Goal: Information Seeking & Learning: Learn about a topic

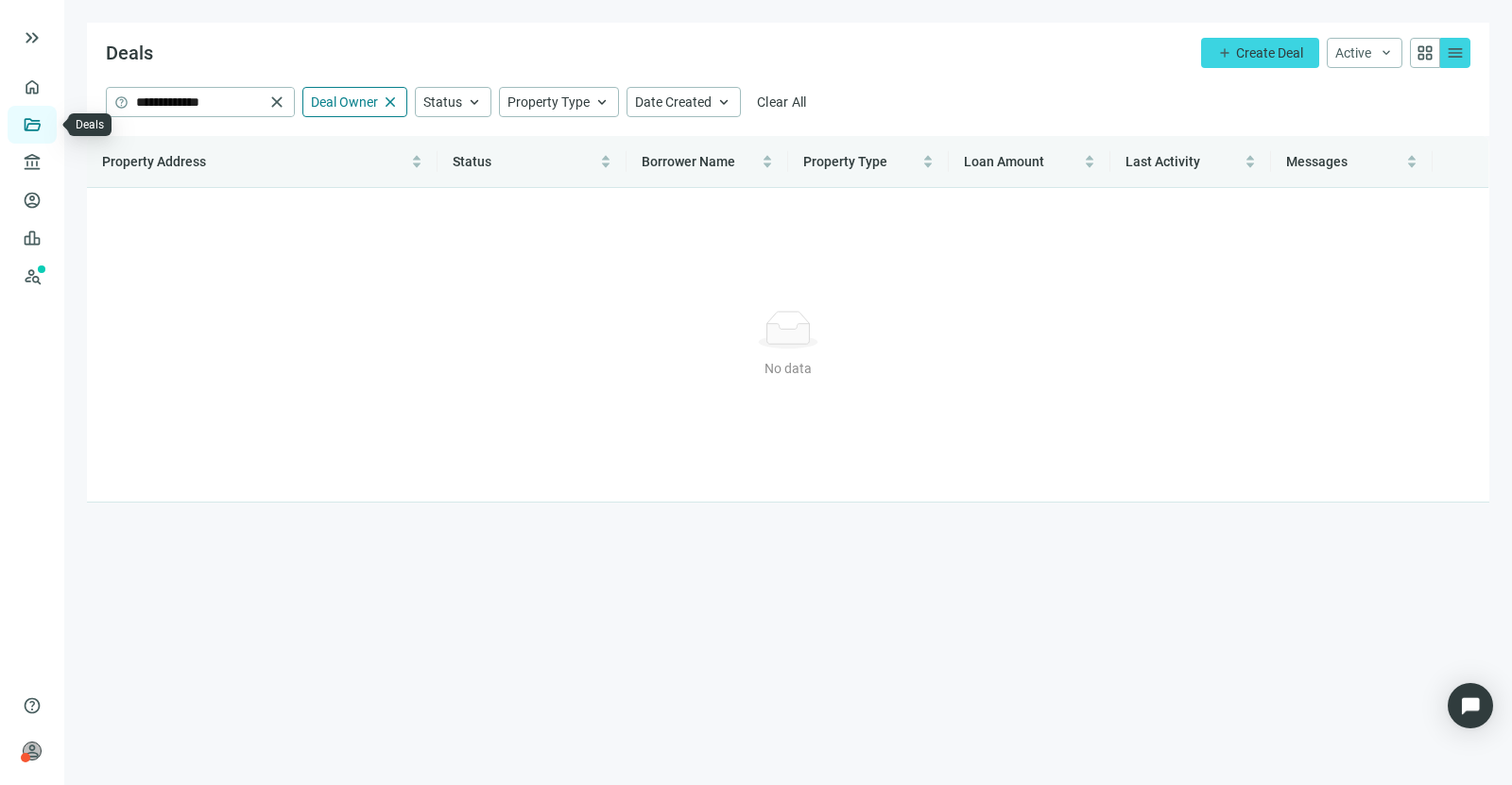
click at [47, 122] on link "Deals" at bounding box center [64, 124] width 34 height 15
click at [47, 86] on link "Overview" at bounding box center [75, 86] width 56 height 15
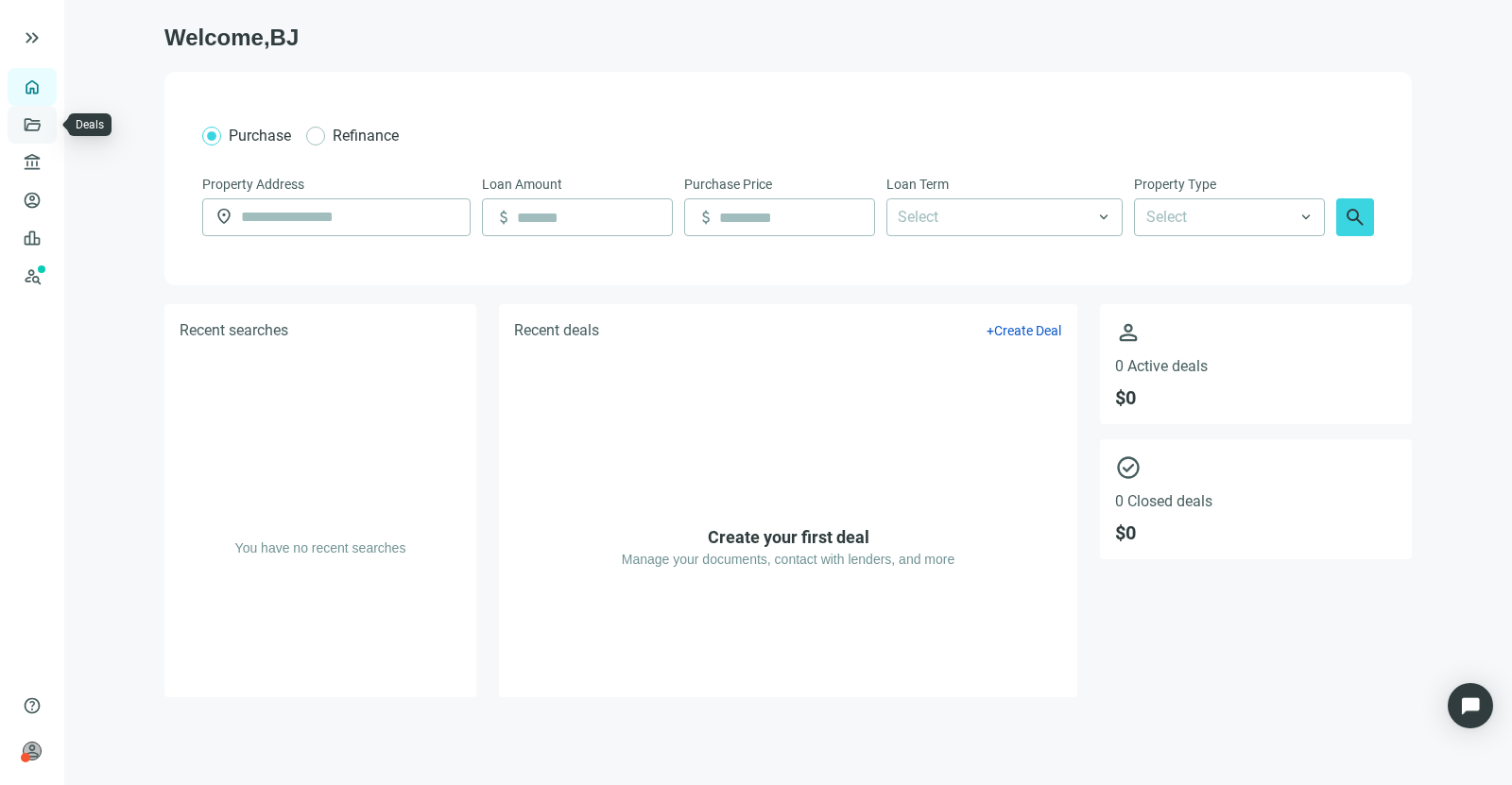
click at [47, 131] on link "Deals" at bounding box center [64, 124] width 34 height 15
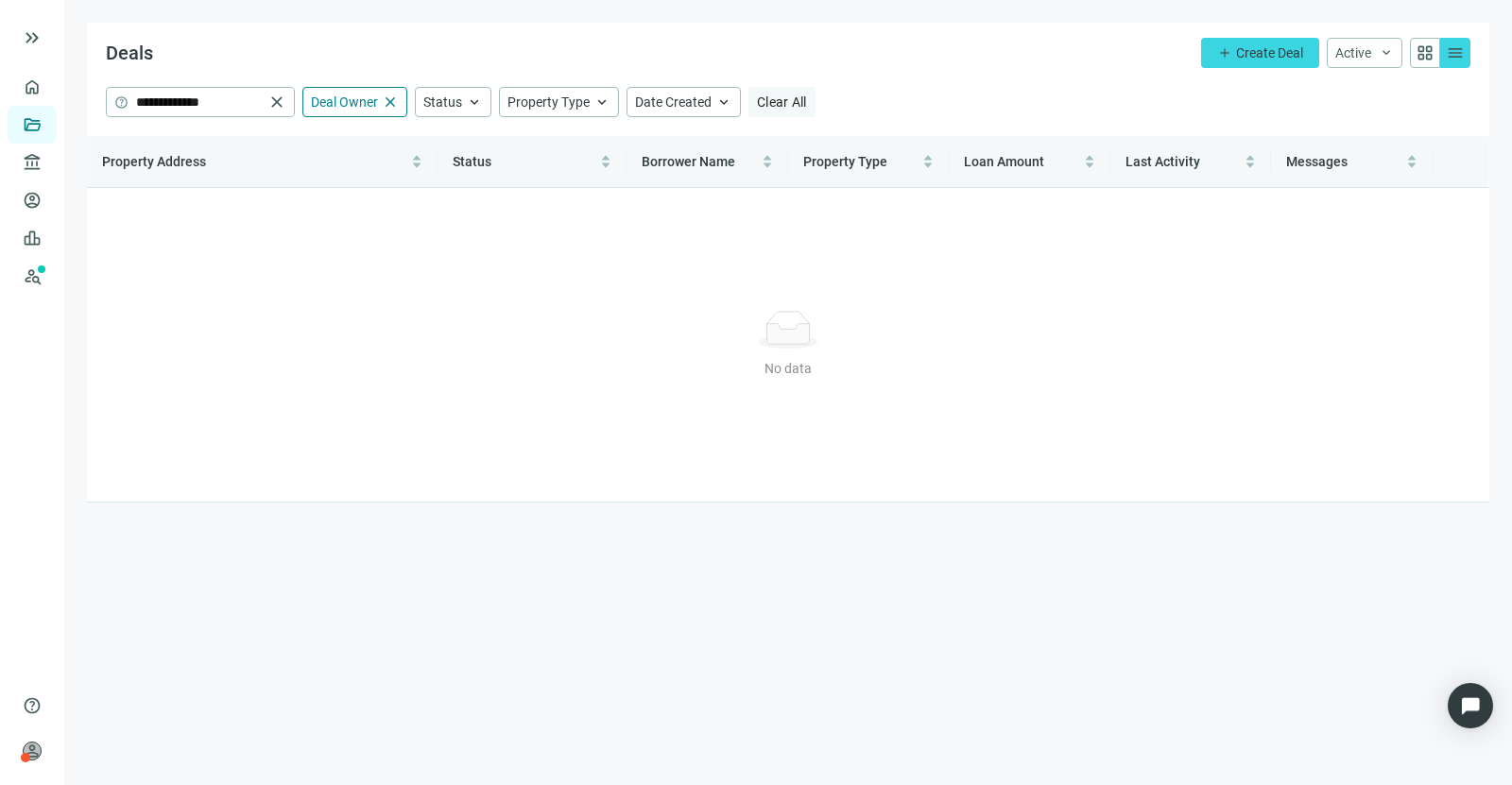
click at [777, 100] on span "Clear All" at bounding box center [782, 101] width 50 height 15
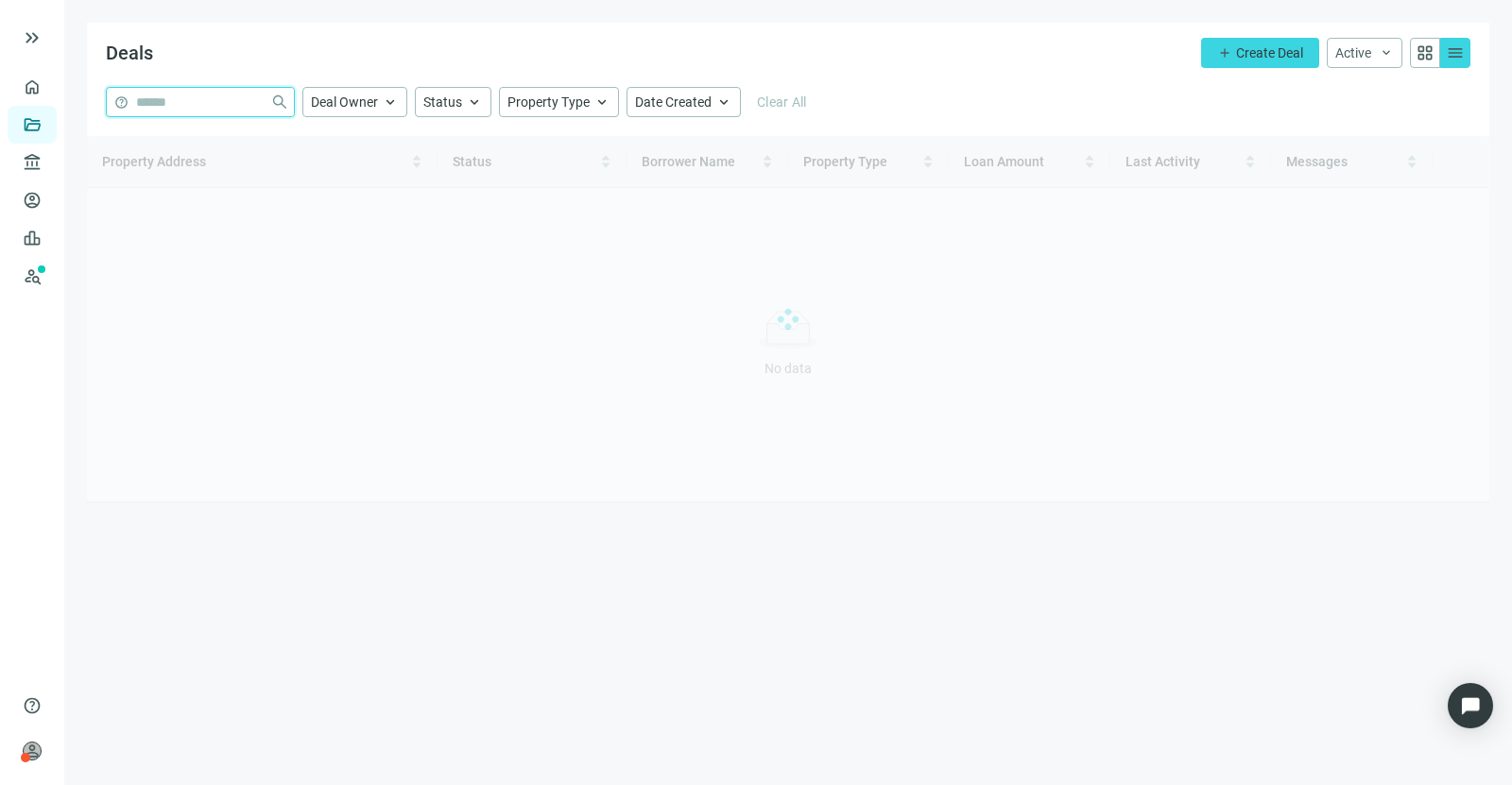
click at [211, 108] on input "search" at bounding box center [199, 102] width 127 height 28
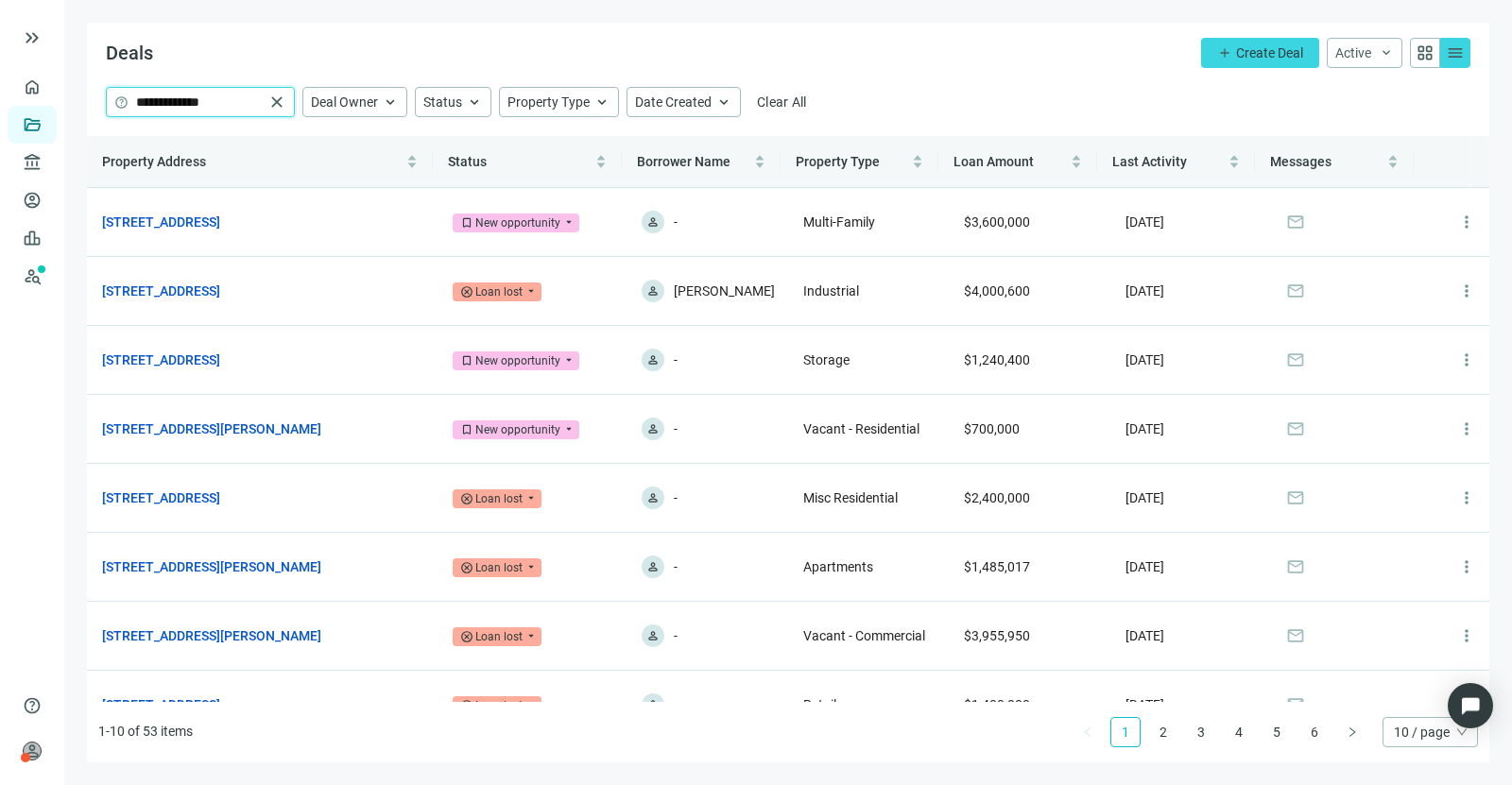
click at [208, 103] on input "**********" at bounding box center [200, 102] width 128 height 28
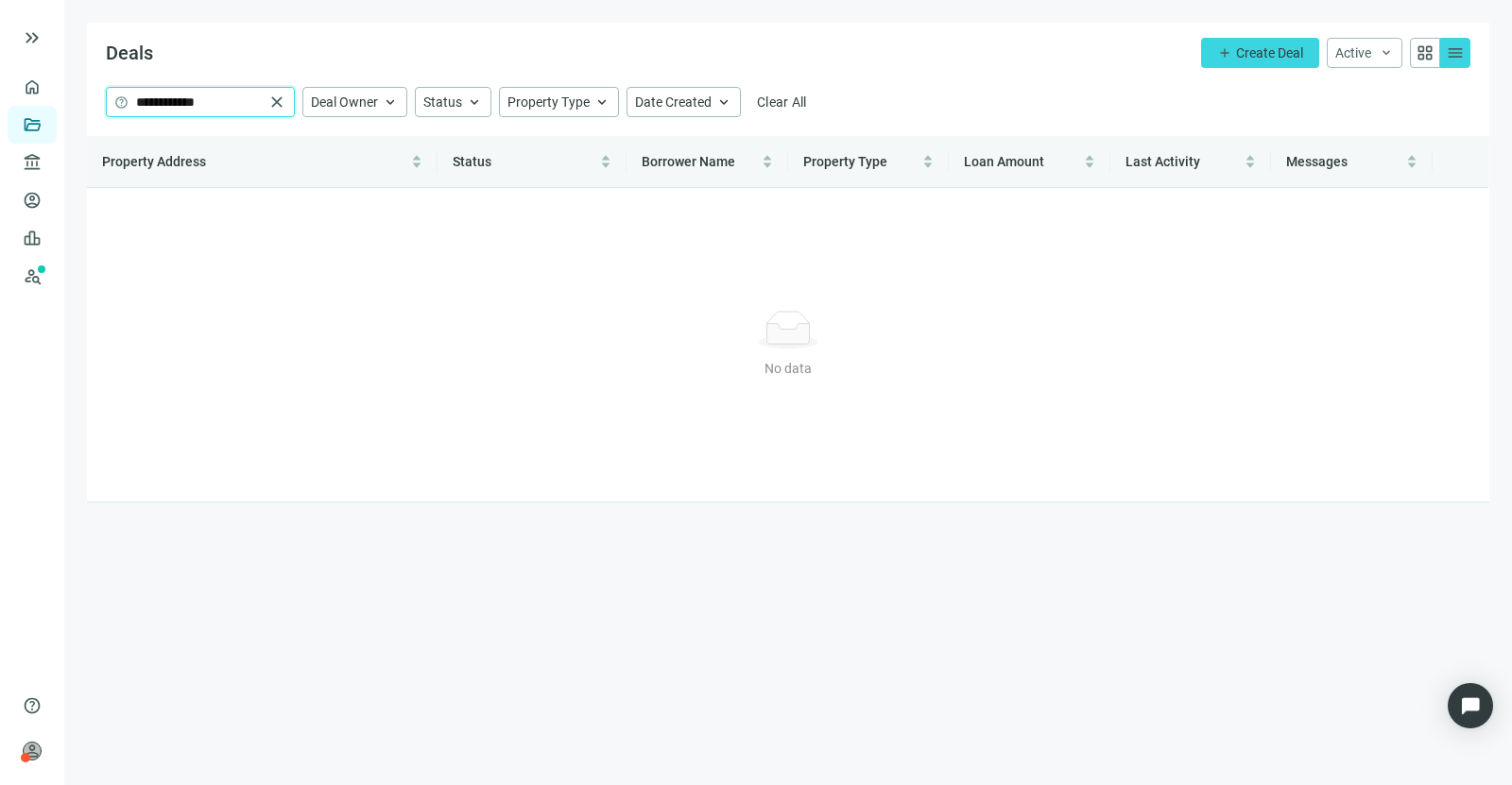
type input "**********"
click at [276, 100] on span "close" at bounding box center [276, 101] width 19 height 19
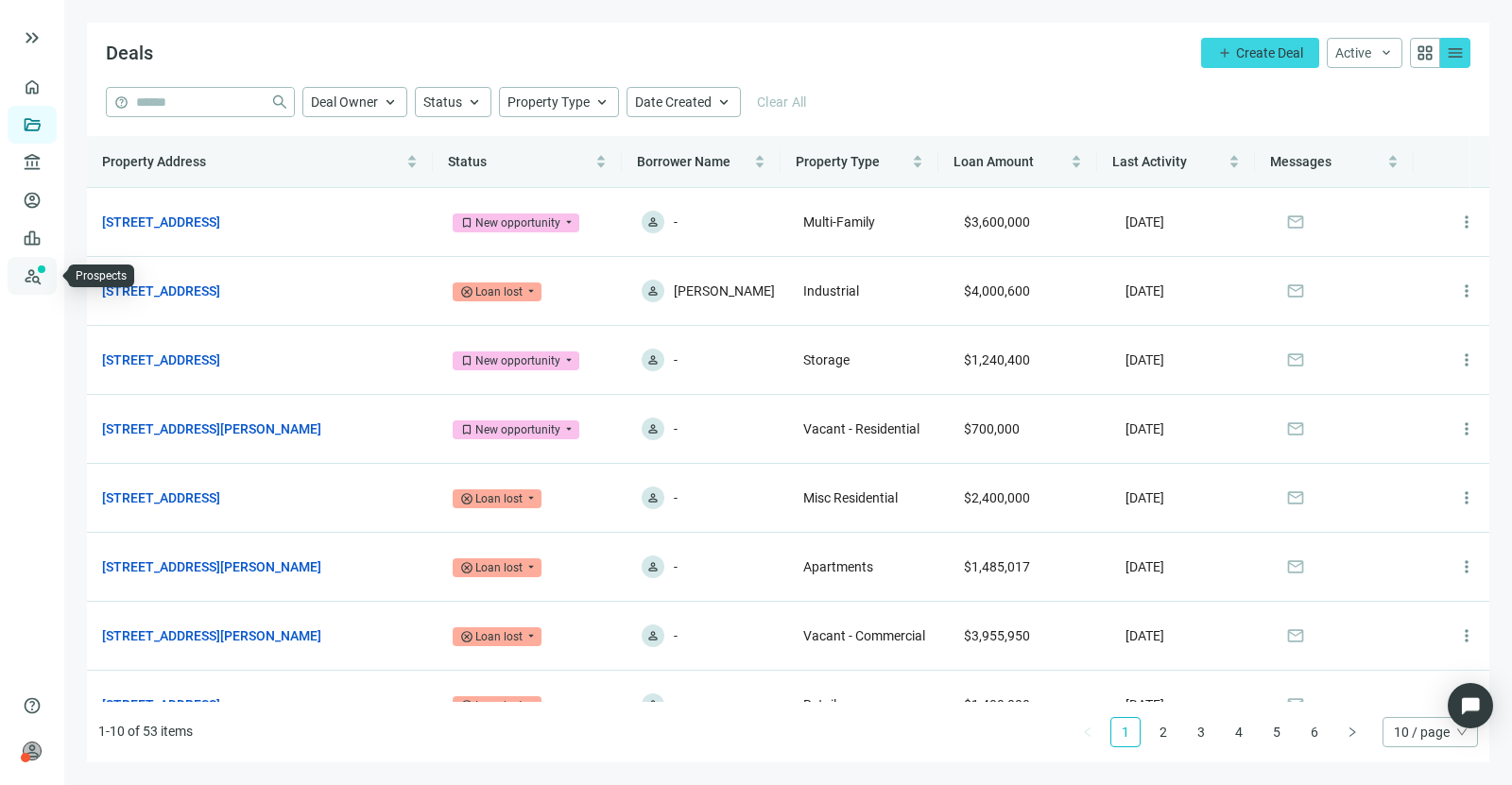
click at [47, 276] on link "Prospects New" at bounding box center [78, 276] width 61 height 38
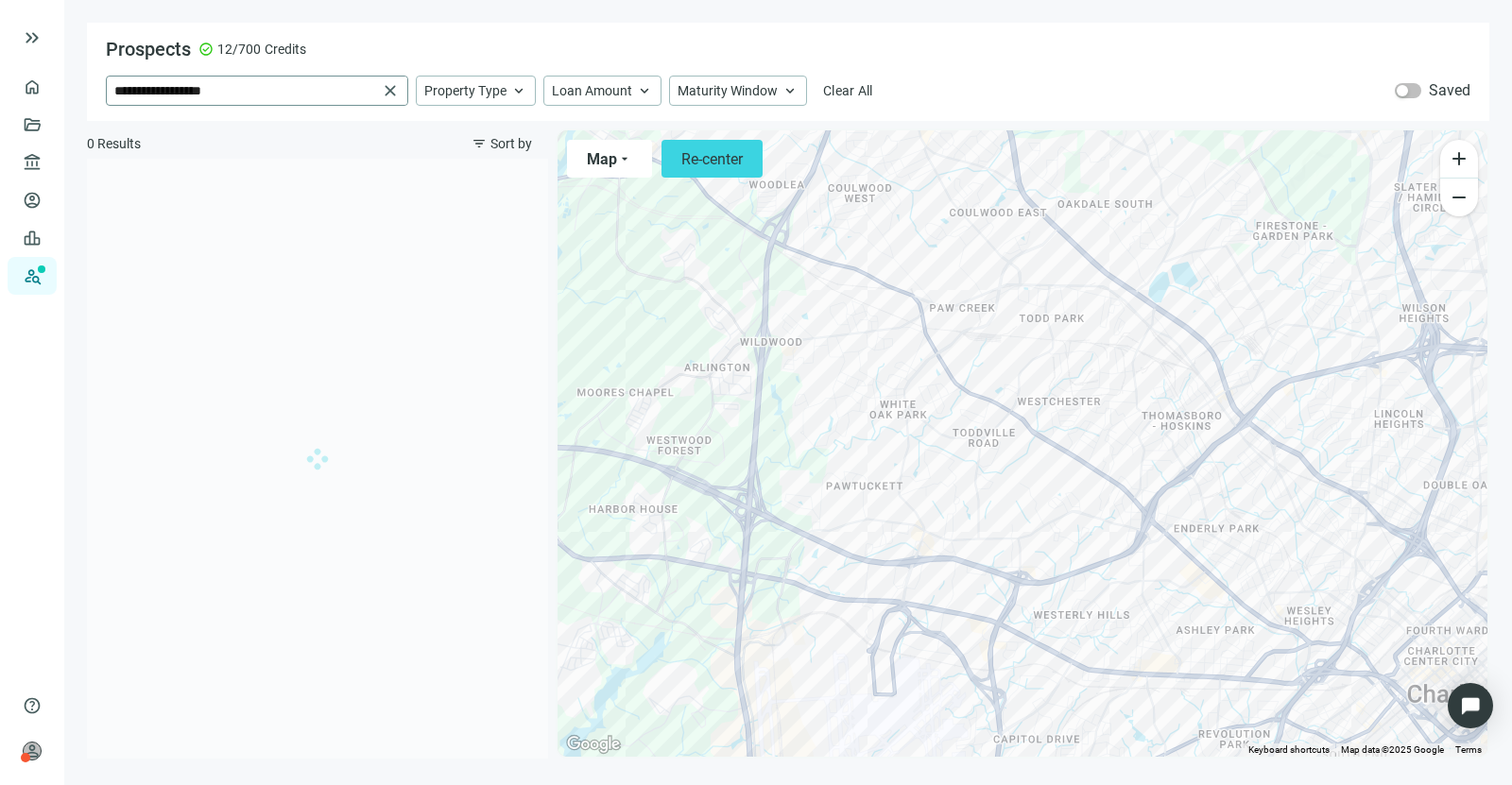
click at [392, 94] on span "close" at bounding box center [390, 90] width 19 height 19
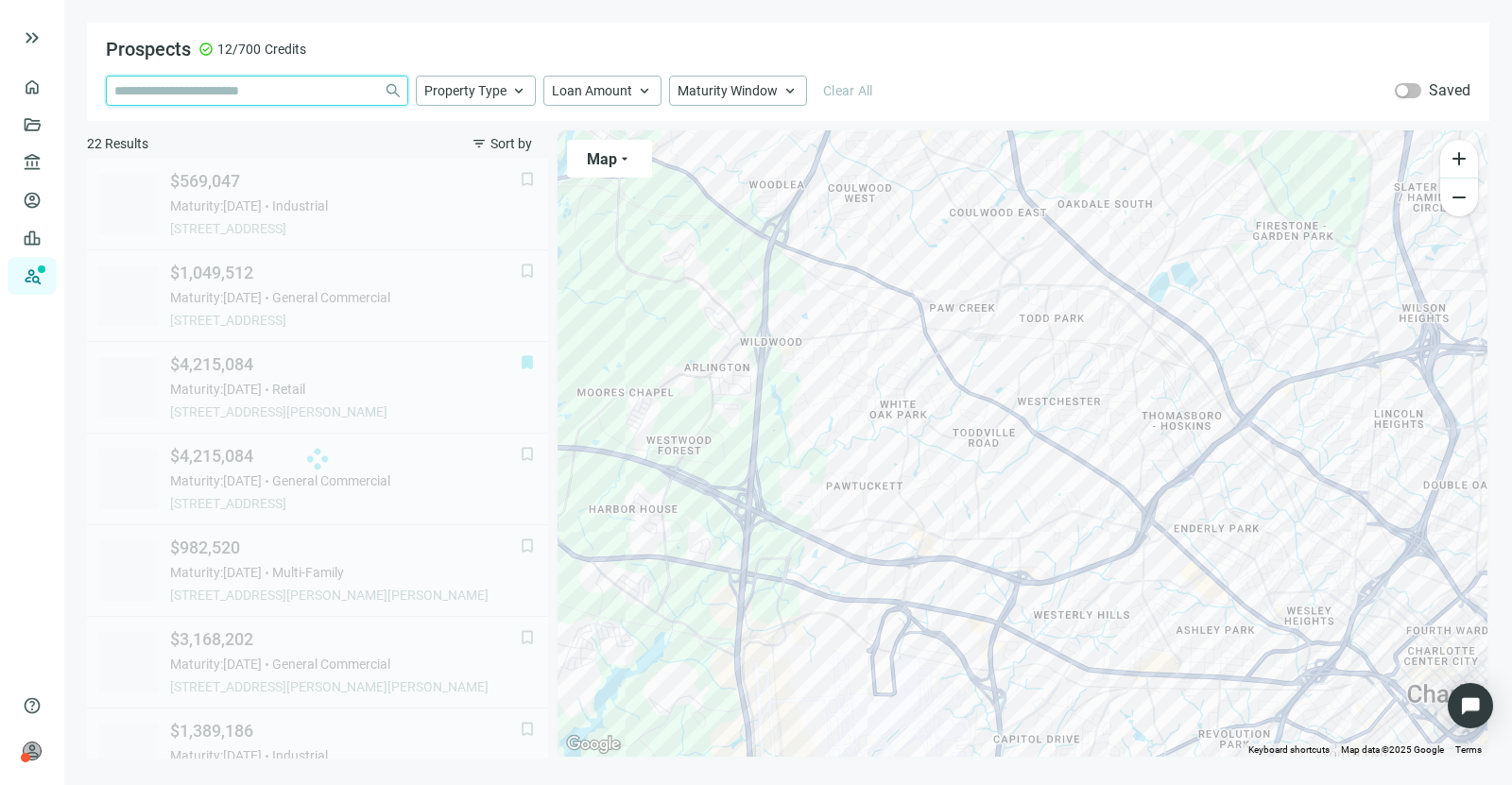
click at [290, 94] on input "search" at bounding box center [244, 90] width 262 height 28
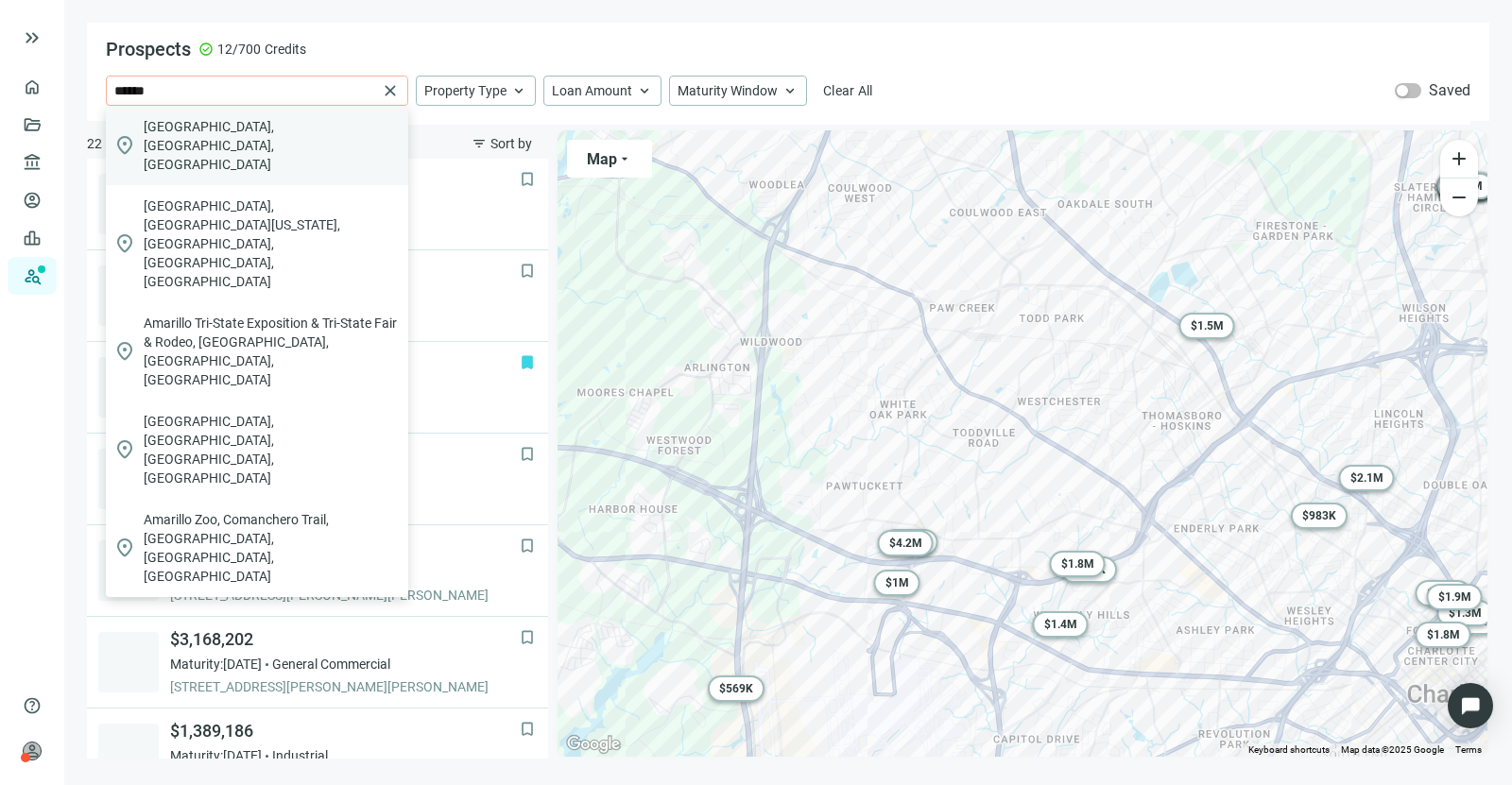
click at [253, 129] on div "location_on [GEOGRAPHIC_DATA], [GEOGRAPHIC_DATA], [GEOGRAPHIC_DATA]" at bounding box center [257, 145] width 302 height 79
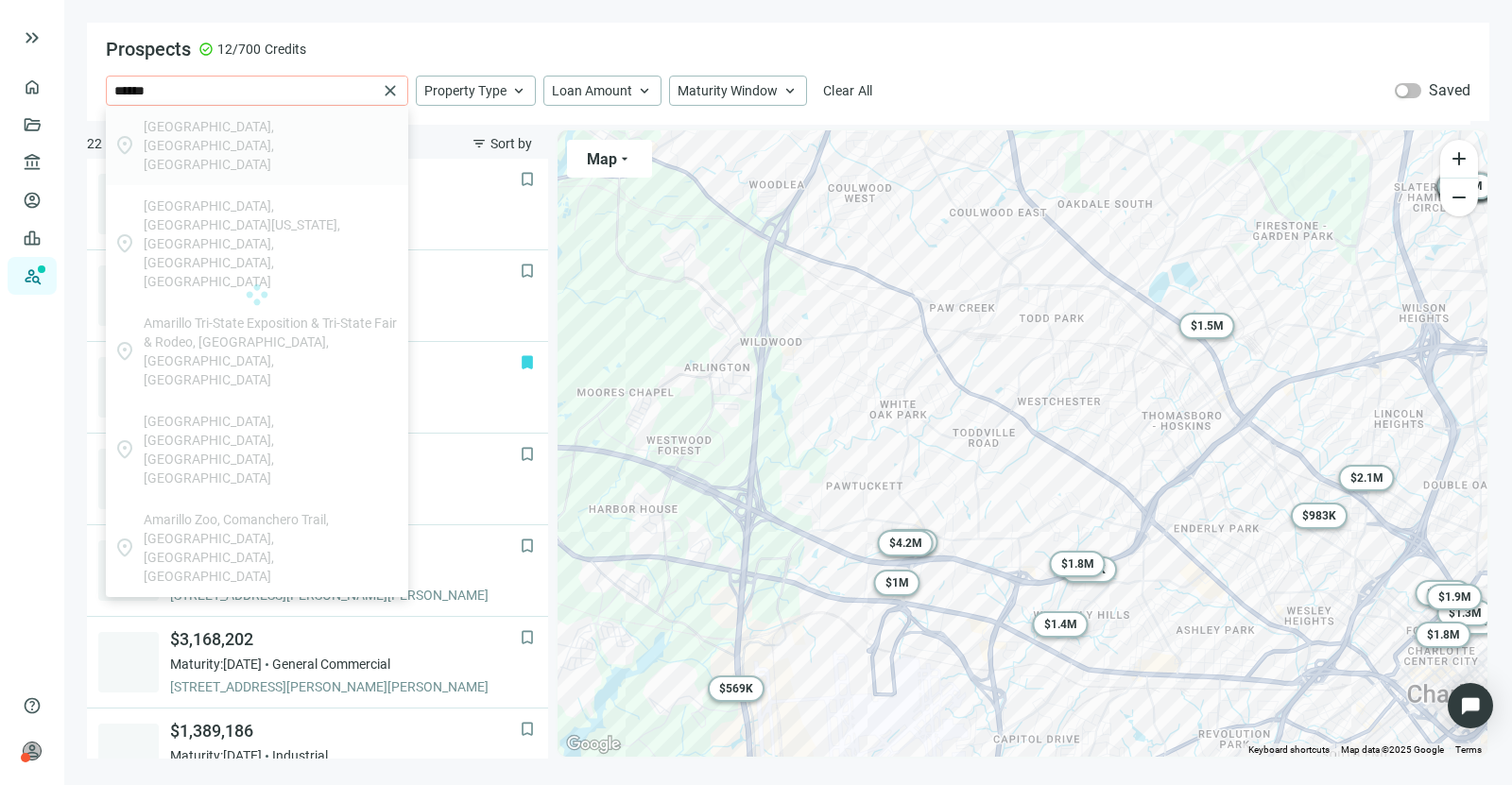
type input "**********"
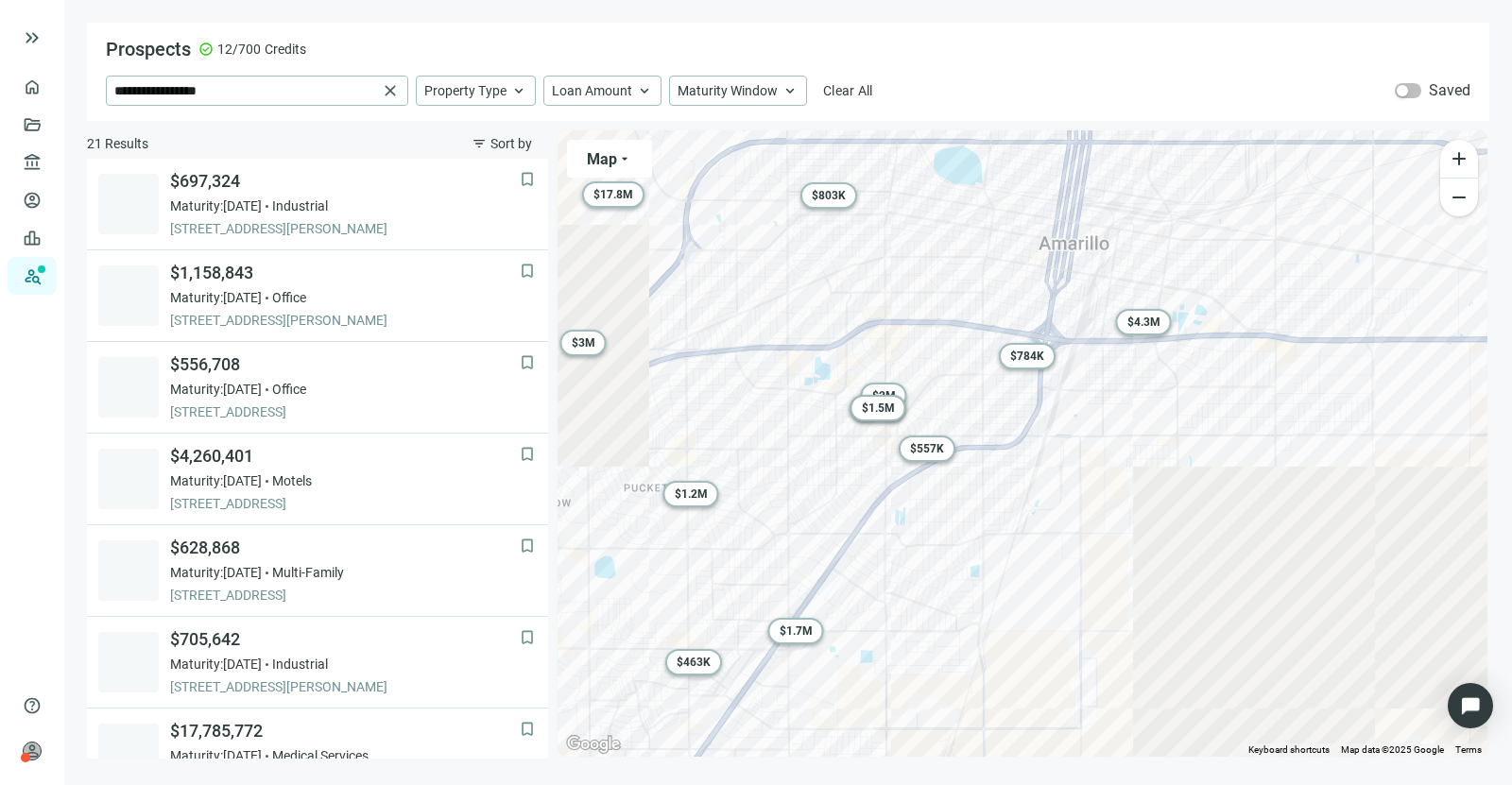
drag, startPoint x: 896, startPoint y: 581, endPoint x: 1079, endPoint y: 460, distance: 219.4
click at [1079, 460] on div "To activate drag with keyboard, press Alt + Enter. Once in keyboard drag state,…" at bounding box center [1022, 444] width 930 height 626
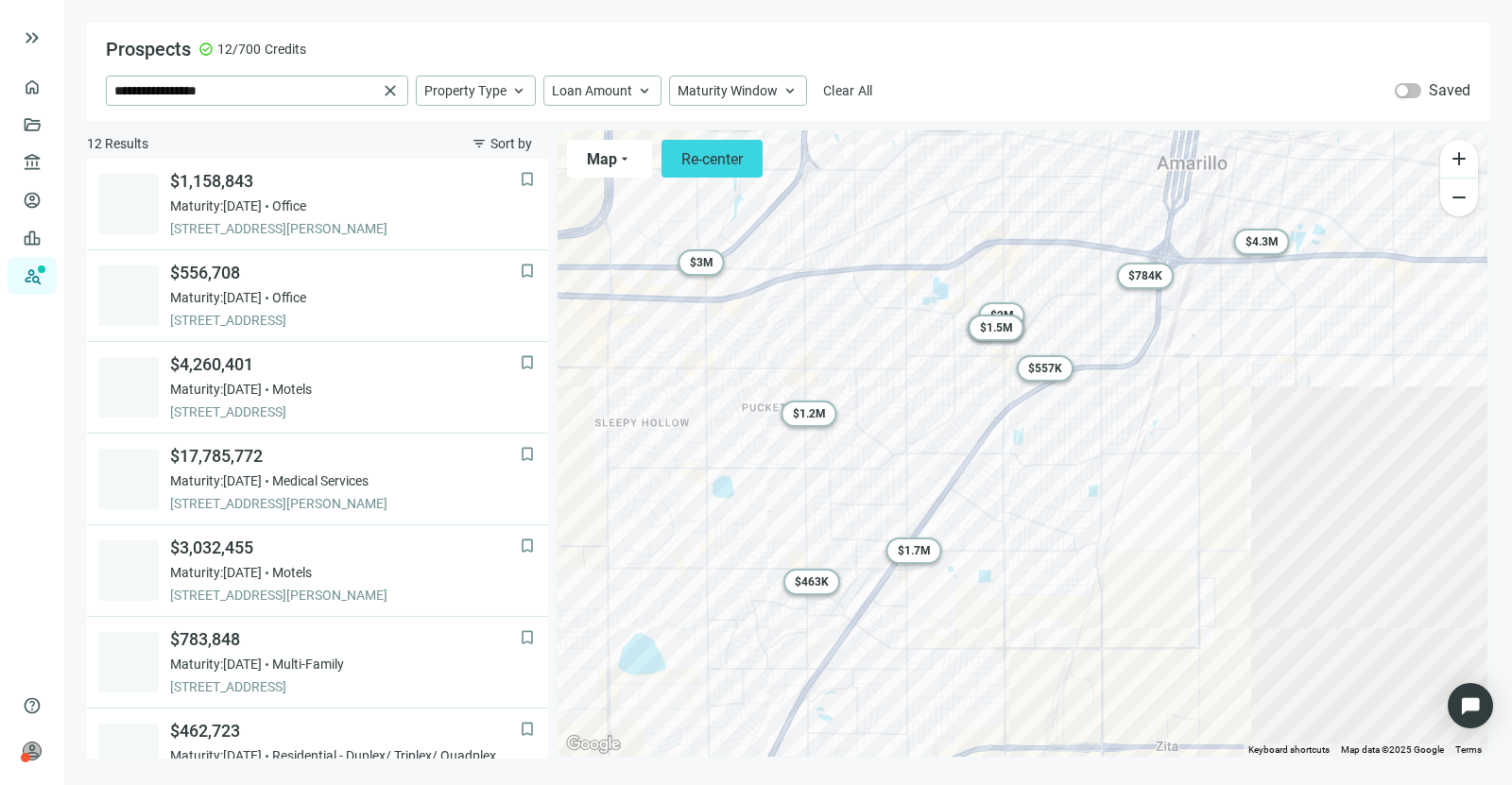
drag, startPoint x: 977, startPoint y: 563, endPoint x: 1110, endPoint y: 481, distance: 156.2
click at [1110, 481] on div "To activate drag with keyboard, press Alt + Enter. Once in keyboard drag state,…" at bounding box center [1022, 444] width 930 height 626
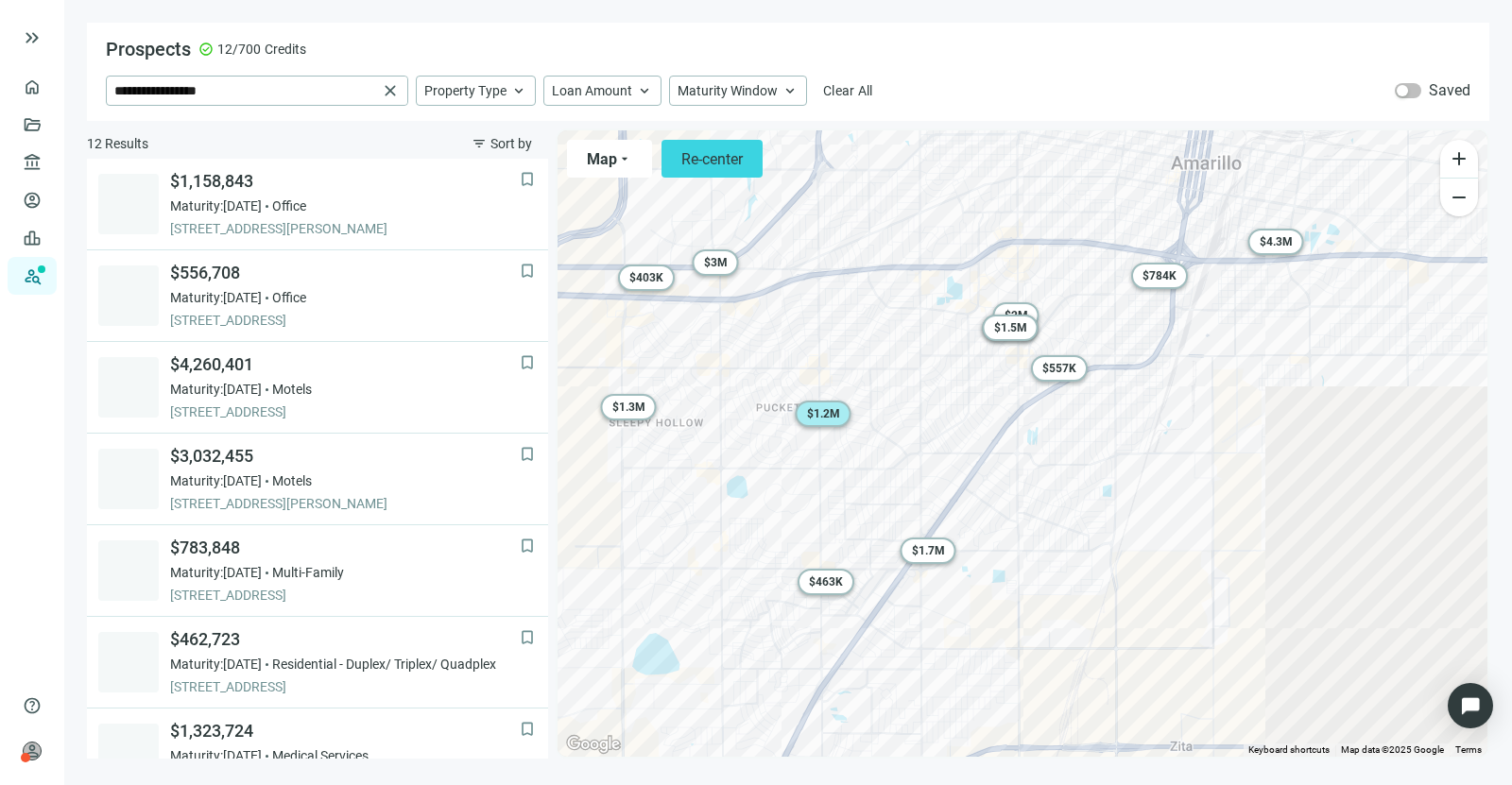
click at [826, 409] on span "$ 1.2M" at bounding box center [824, 413] width 33 height 13
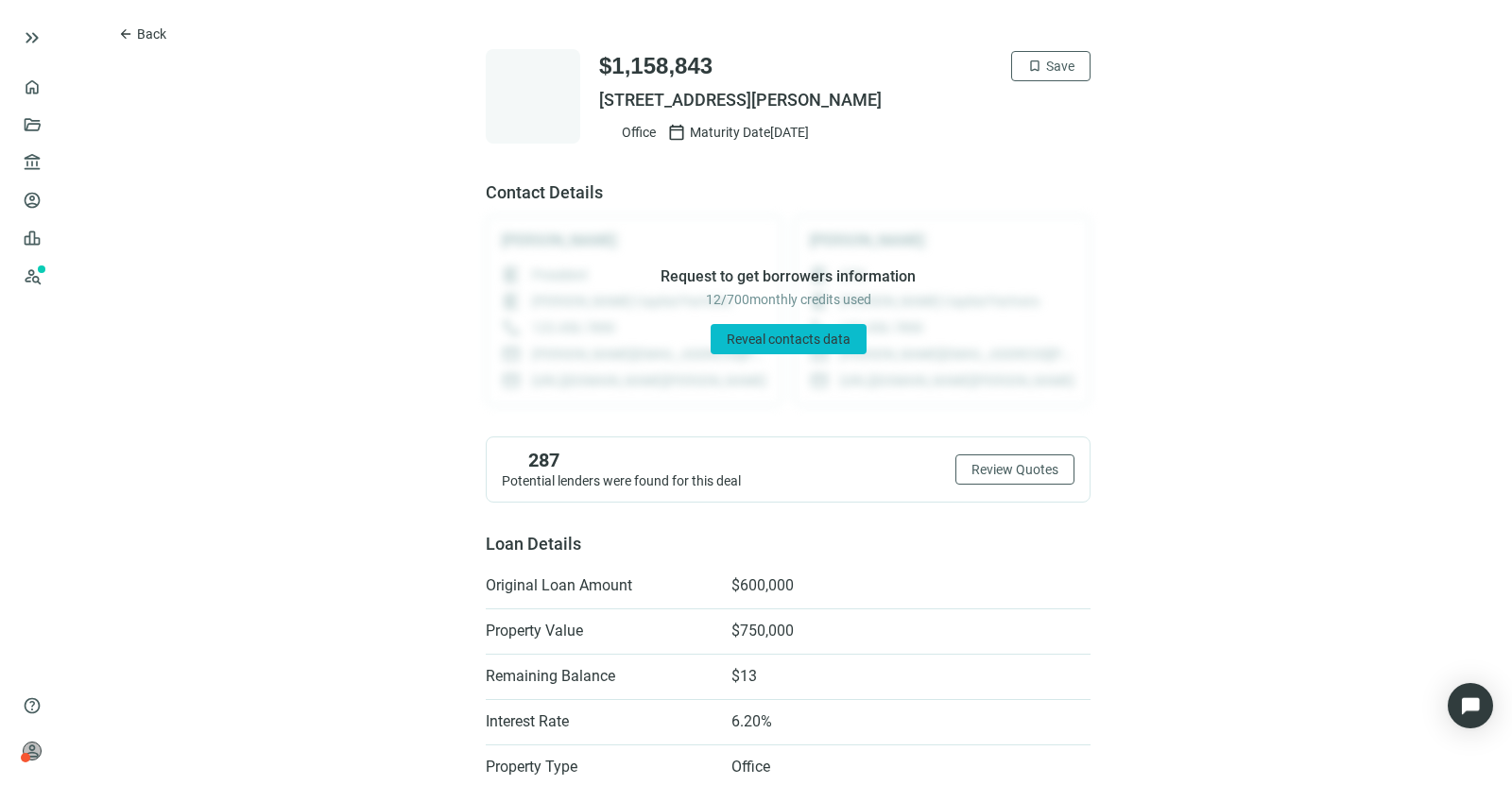
click at [796, 340] on span "Reveal contacts data" at bounding box center [788, 339] width 124 height 15
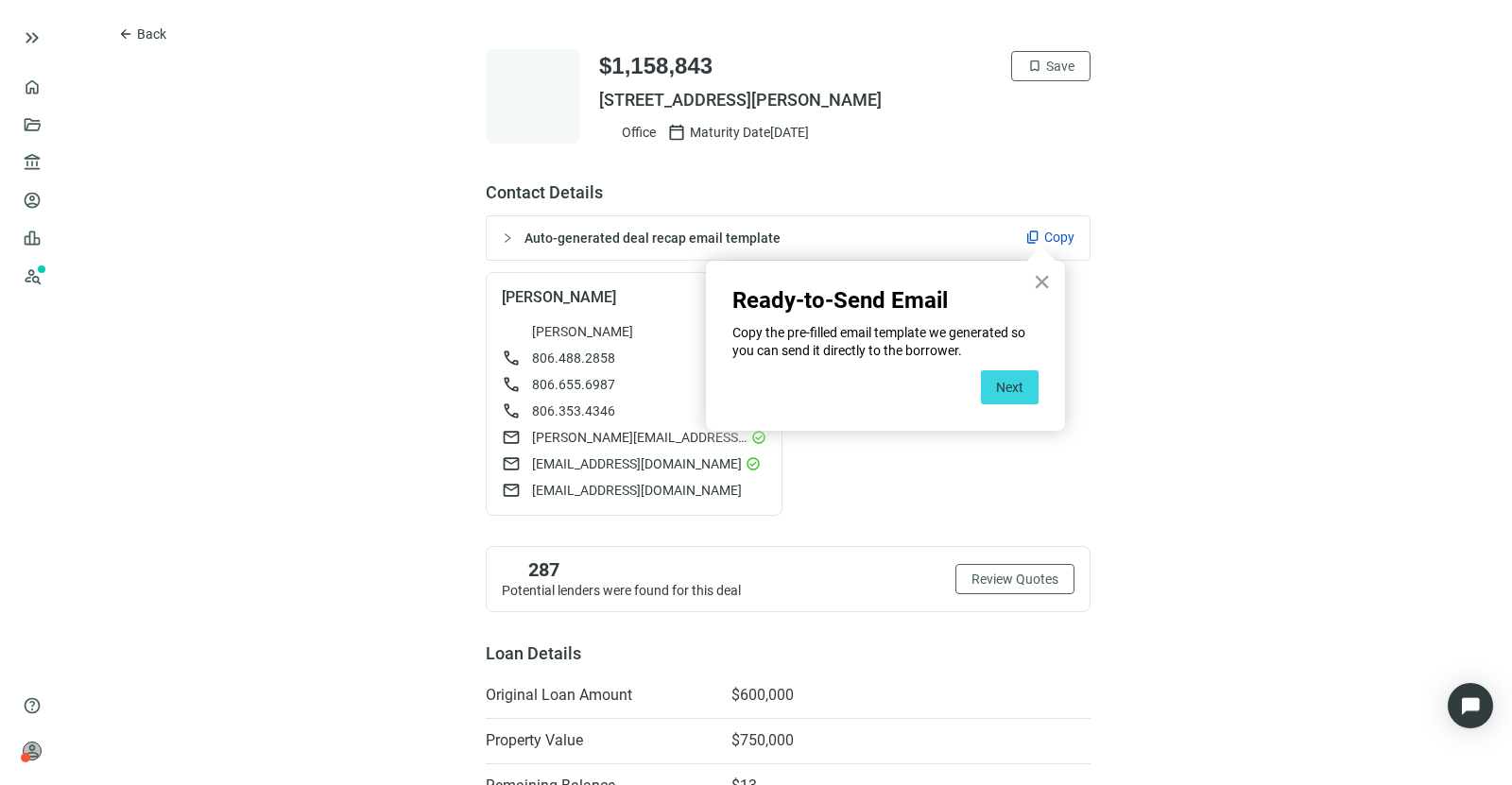
click at [1046, 286] on button "×" at bounding box center [1042, 281] width 18 height 30
